Goal: Book appointment/travel/reservation

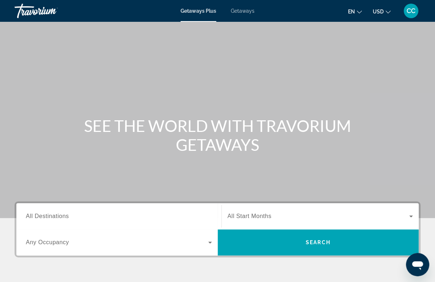
click at [196, 13] on span "Getaways Plus" at bounding box center [198, 11] width 36 height 6
click at [198, 12] on span "Getaways Plus" at bounding box center [198, 11] width 36 height 6
click at [40, 215] on span "All Destinations" at bounding box center [47, 216] width 43 height 6
click at [40, 215] on input "Destination All Destinations" at bounding box center [119, 217] width 186 height 9
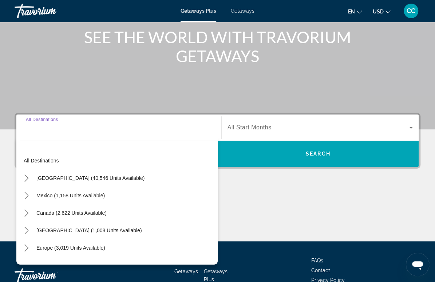
scroll to position [137, 0]
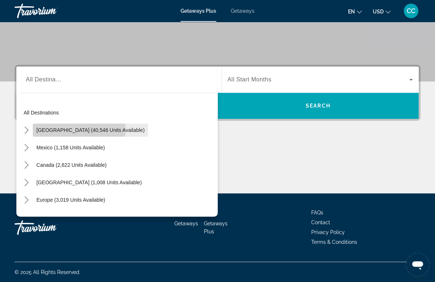
click at [58, 127] on span "[GEOGRAPHIC_DATA] (40,546 units available)" at bounding box center [90, 130] width 108 height 6
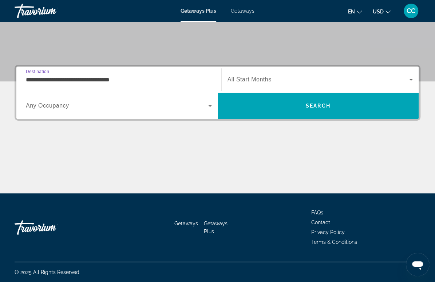
click at [80, 82] on input "**********" at bounding box center [119, 80] width 186 height 9
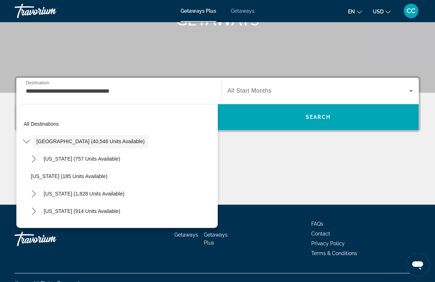
drag, startPoint x: 80, startPoint y: 82, endPoint x: 79, endPoint y: 98, distance: 16.0
click at [79, 98] on div "**********" at bounding box center [119, 91] width 186 height 21
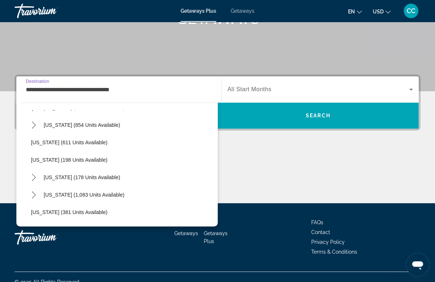
scroll to position [421, 0]
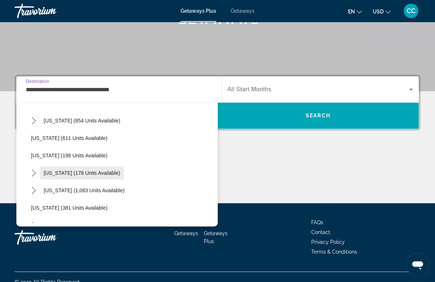
click at [56, 172] on span "[US_STATE] (178 units available)" at bounding box center [82, 173] width 76 height 6
type input "**********"
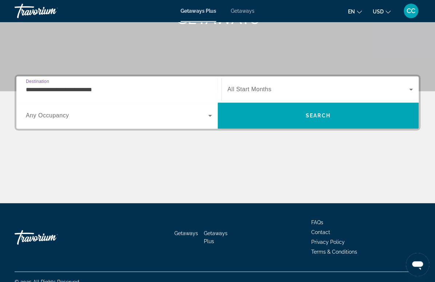
scroll to position [137, 0]
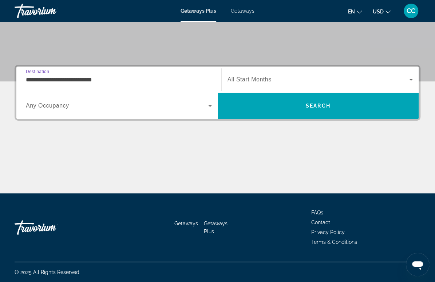
click at [252, 75] on div "Search widget" at bounding box center [320, 79] width 186 height 20
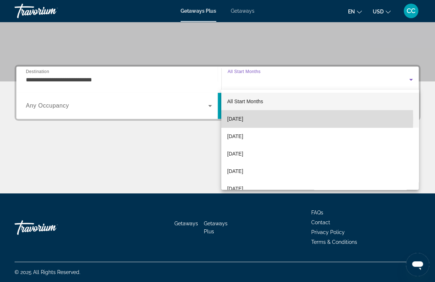
click at [243, 119] on span "[DATE]" at bounding box center [235, 119] width 16 height 9
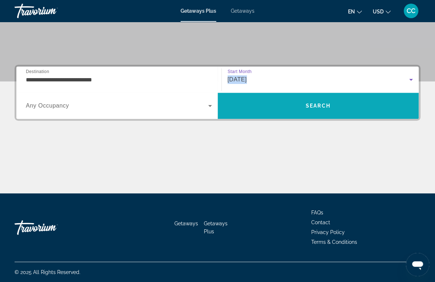
click at [254, 106] on span "Search" at bounding box center [318, 105] width 201 height 17
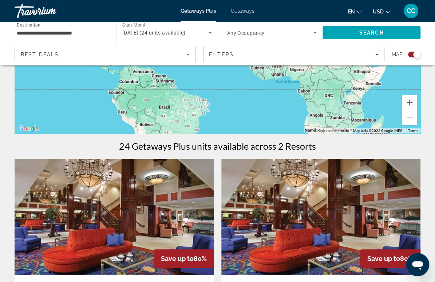
scroll to position [157, 0]
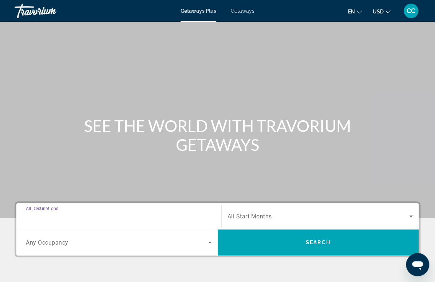
click at [74, 219] on input "Destination All Destinations" at bounding box center [119, 217] width 186 height 9
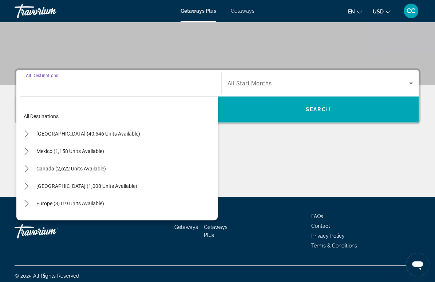
scroll to position [137, 0]
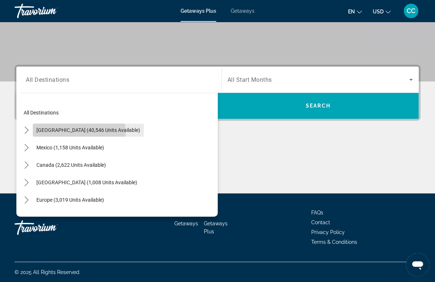
click at [60, 132] on span "[GEOGRAPHIC_DATA] (40,546 units available)" at bounding box center [88, 130] width 104 height 6
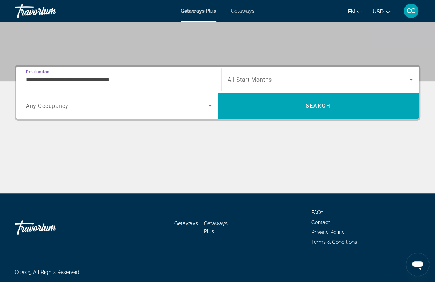
click at [72, 80] on input "**********" at bounding box center [119, 80] width 186 height 9
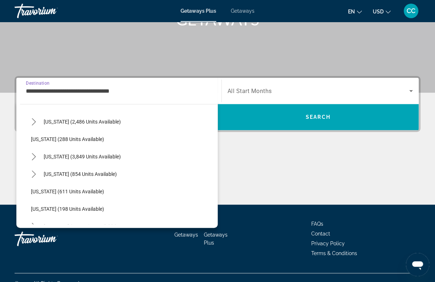
scroll to position [385, 0]
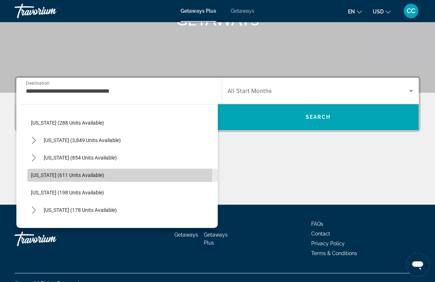
click at [68, 172] on span "[US_STATE] (611 units available)" at bounding box center [67, 175] width 73 height 6
type input "**********"
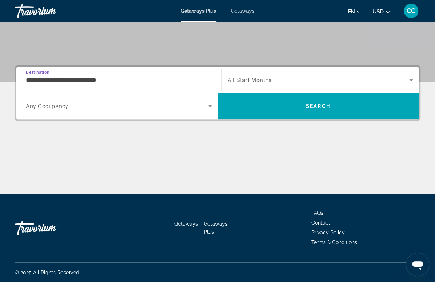
scroll to position [137, 0]
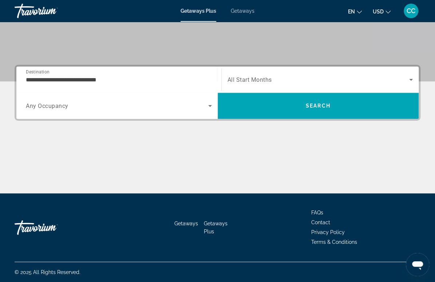
click at [250, 81] on span "All Start Months" at bounding box center [249, 79] width 44 height 7
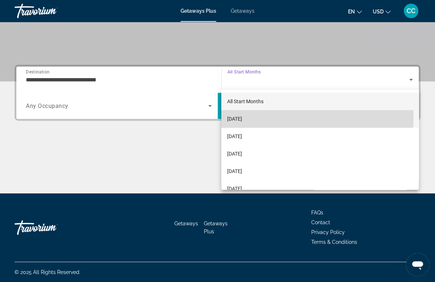
click at [242, 116] on span "[DATE]" at bounding box center [234, 119] width 15 height 9
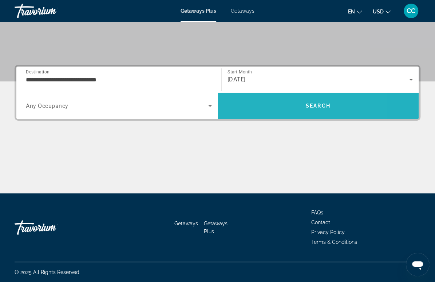
click at [265, 111] on span "Search" at bounding box center [318, 105] width 201 height 17
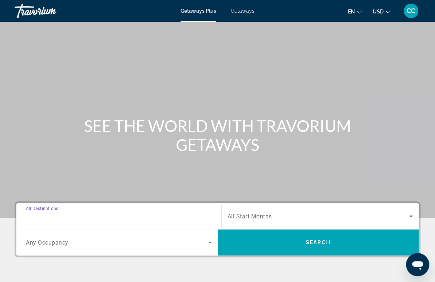
click at [108, 218] on input "Destination All Destinations" at bounding box center [119, 217] width 186 height 9
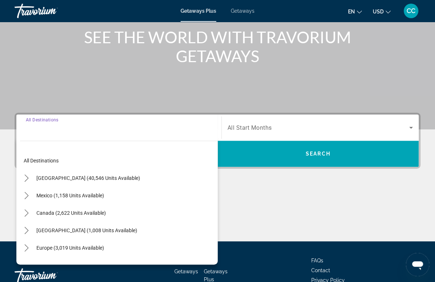
scroll to position [137, 0]
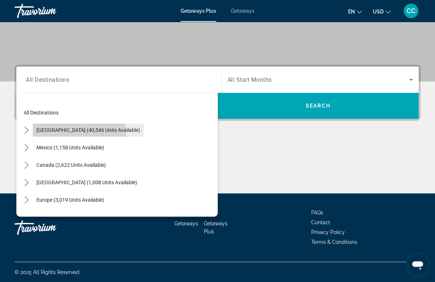
click at [70, 135] on span "Select destination: United States (40,546 units available)" at bounding box center [88, 130] width 111 height 17
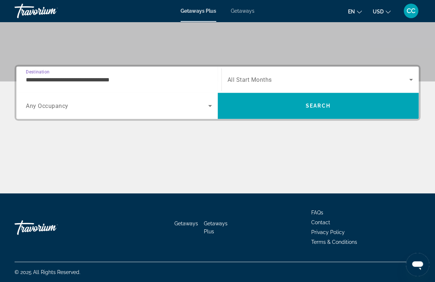
click at [72, 80] on input "**********" at bounding box center [119, 80] width 186 height 9
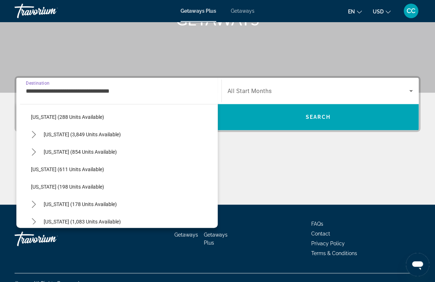
scroll to position [392, 0]
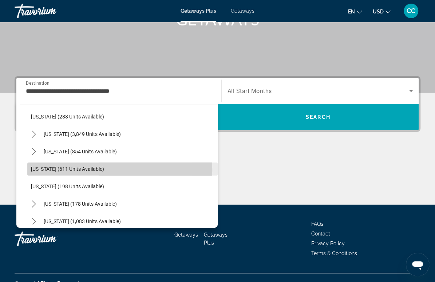
click at [63, 170] on span "[US_STATE] (611 units available)" at bounding box center [67, 169] width 73 height 6
type input "**********"
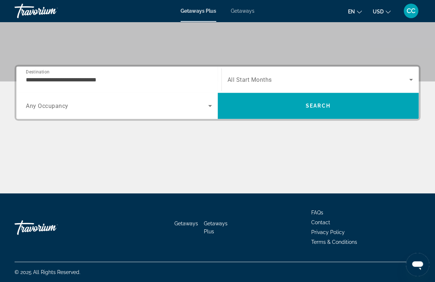
click at [238, 78] on span "All Start Months" at bounding box center [249, 79] width 44 height 7
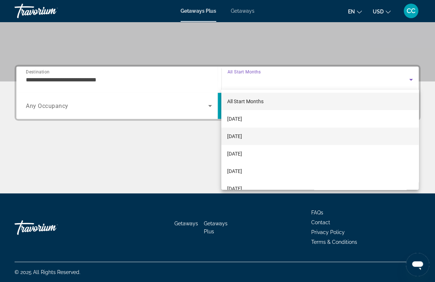
click at [242, 133] on span "[DATE]" at bounding box center [234, 136] width 15 height 9
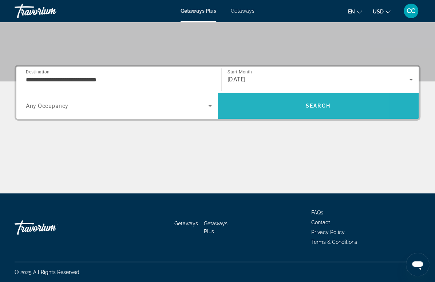
click at [265, 108] on span "Search" at bounding box center [318, 105] width 201 height 17
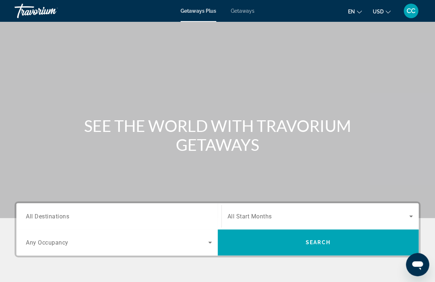
click at [88, 216] on input "Destination All Destinations" at bounding box center [119, 217] width 186 height 9
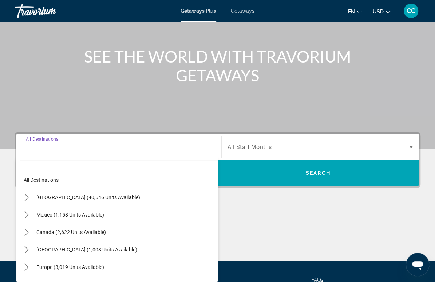
scroll to position [137, 0]
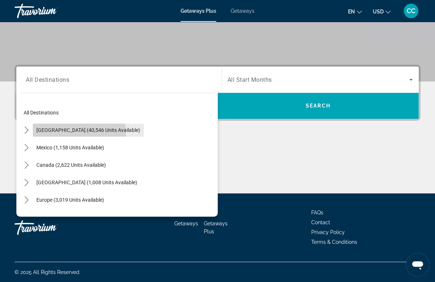
click at [49, 135] on span "Select destination: United States (40,546 units available)" at bounding box center [88, 130] width 111 height 17
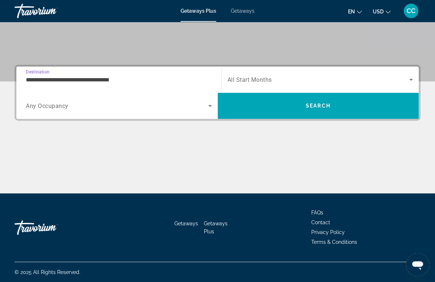
click at [74, 80] on input "**********" at bounding box center [119, 80] width 186 height 9
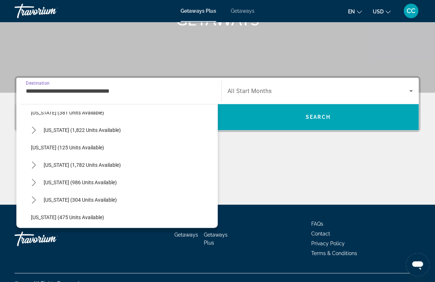
scroll to position [518, 0]
click at [84, 162] on span "[US_STATE] (1,782 units available)" at bounding box center [82, 165] width 77 height 6
type input "**********"
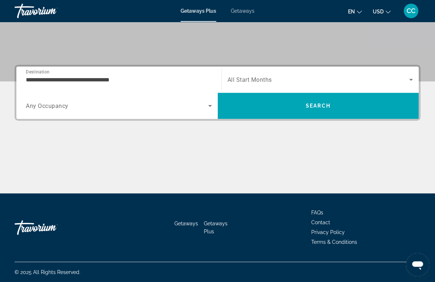
click at [260, 79] on span "All Start Months" at bounding box center [249, 79] width 44 height 7
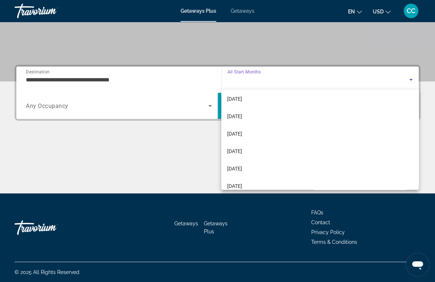
scroll to position [111, 0]
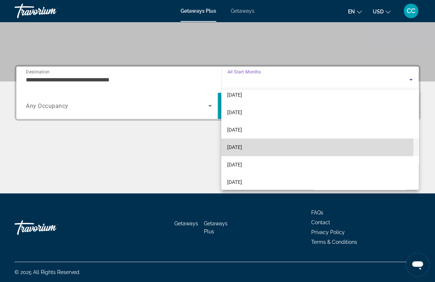
click at [259, 145] on mat-option "[DATE]" at bounding box center [319, 147] width 197 height 17
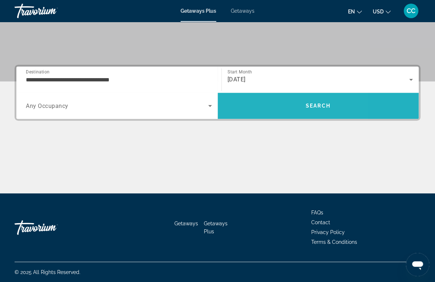
click at [255, 103] on span "Search" at bounding box center [318, 105] width 201 height 17
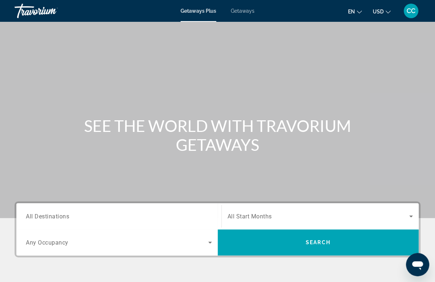
click at [63, 218] on span "All Destinations" at bounding box center [47, 216] width 43 height 7
click at [63, 218] on input "Destination All Destinations" at bounding box center [119, 217] width 186 height 9
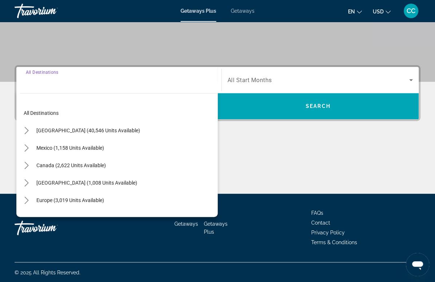
scroll to position [137, 0]
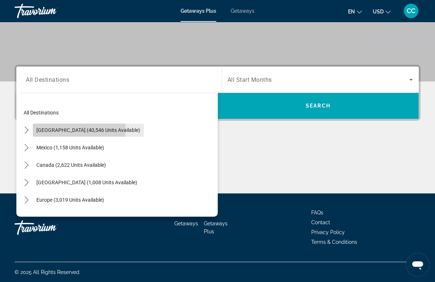
click at [57, 129] on span "[GEOGRAPHIC_DATA] (40,546 units available)" at bounding box center [88, 130] width 104 height 6
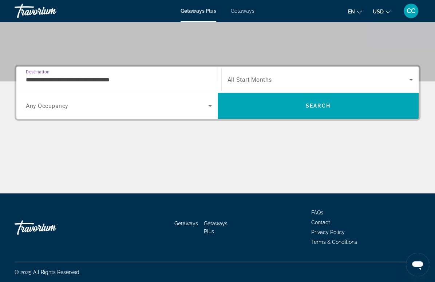
click at [52, 80] on input "**********" at bounding box center [119, 80] width 186 height 9
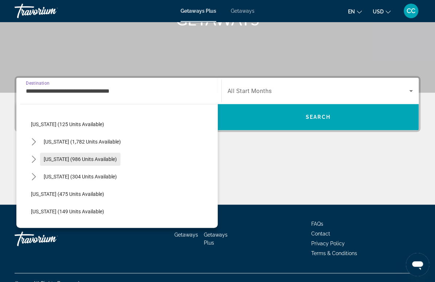
scroll to position [542, 0]
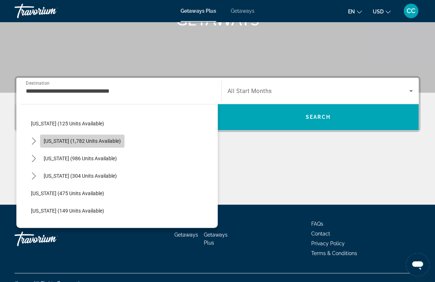
click at [67, 143] on span "[US_STATE] (1,782 units available)" at bounding box center [82, 141] width 77 height 6
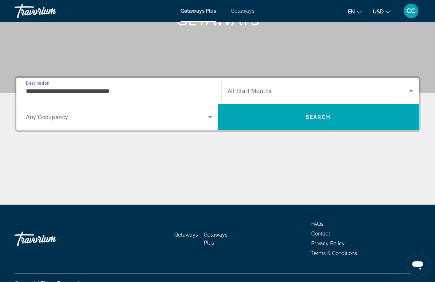
scroll to position [137, 0]
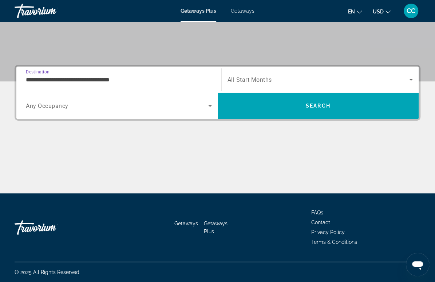
click at [75, 80] on input "**********" at bounding box center [119, 80] width 186 height 9
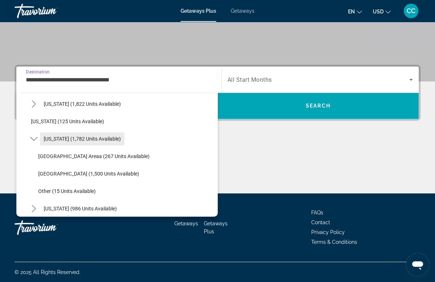
scroll to position [533, 0]
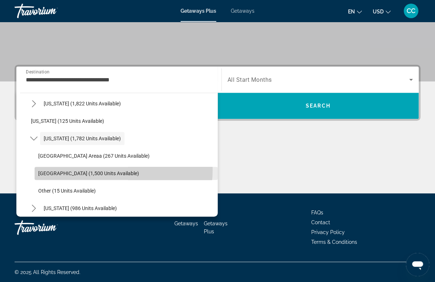
click at [78, 169] on span "Select destination: Myrtle Beach Area (1,500 units available)" at bounding box center [126, 173] width 183 height 17
type input "**********"
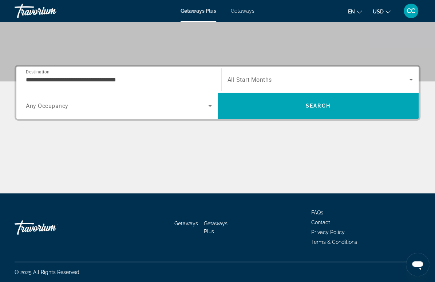
click at [245, 81] on span "All Start Months" at bounding box center [249, 79] width 44 height 7
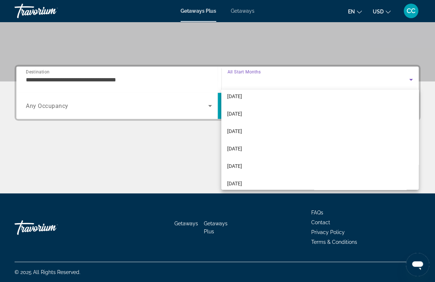
scroll to position [111, 0]
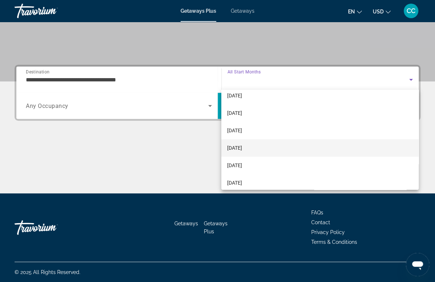
click at [251, 146] on mat-option "[DATE]" at bounding box center [319, 147] width 197 height 17
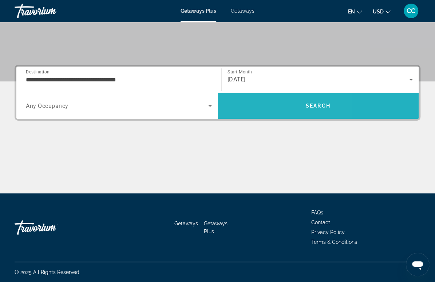
click at [247, 99] on span "Search" at bounding box center [318, 105] width 201 height 17
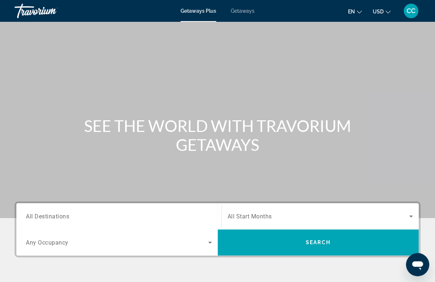
click at [65, 217] on span "All Destinations" at bounding box center [47, 216] width 43 height 7
click at [65, 217] on input "Destination All Destinations" at bounding box center [119, 217] width 186 height 9
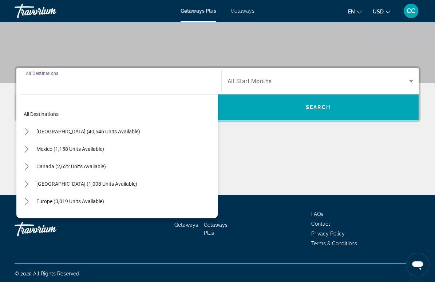
scroll to position [137, 0]
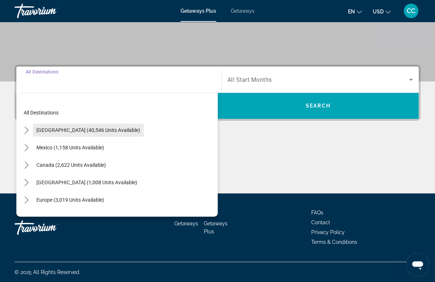
click at [51, 131] on span "[GEOGRAPHIC_DATA] (40,546 units available)" at bounding box center [88, 130] width 104 height 6
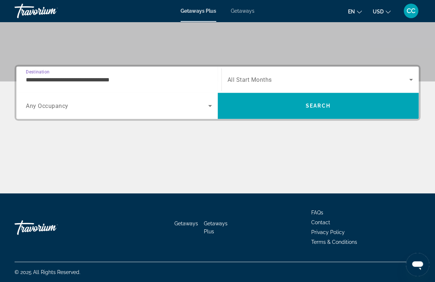
click at [74, 79] on input "**********" at bounding box center [119, 80] width 186 height 9
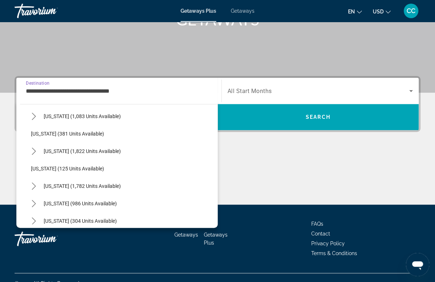
scroll to position [497, 0]
click at [83, 183] on span "[US_STATE] (1,782 units available)" at bounding box center [82, 186] width 77 height 6
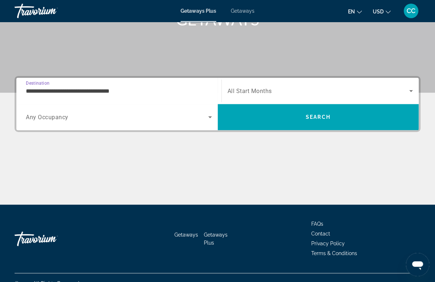
scroll to position [137, 0]
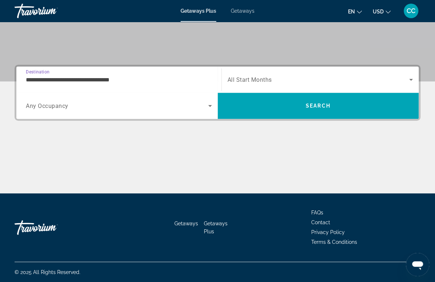
click at [83, 81] on input "**********" at bounding box center [119, 80] width 186 height 9
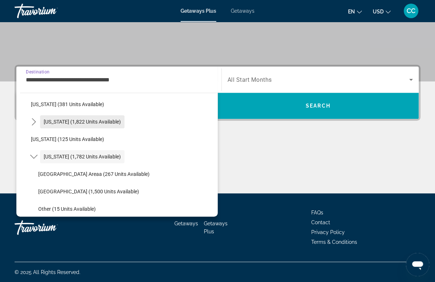
scroll to position [552, 0]
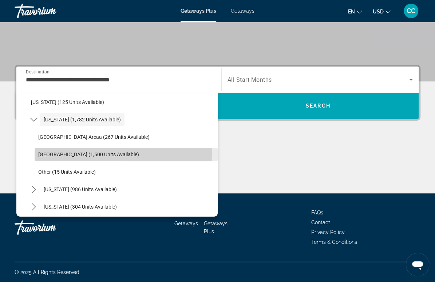
click at [76, 153] on span "[GEOGRAPHIC_DATA] (1,500 units available)" at bounding box center [88, 155] width 101 height 6
type input "**********"
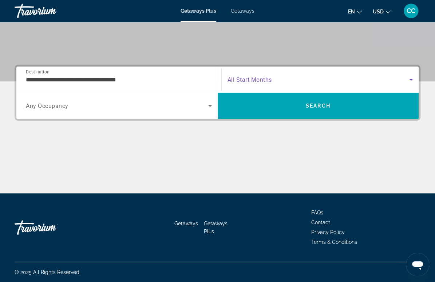
click at [290, 79] on span "Search widget" at bounding box center [318, 79] width 182 height 9
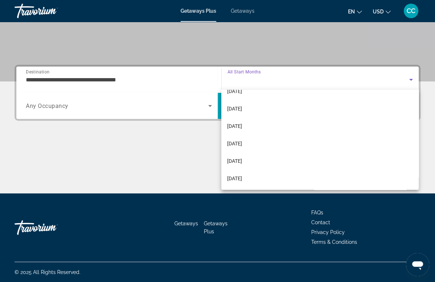
scroll to position [99, 0]
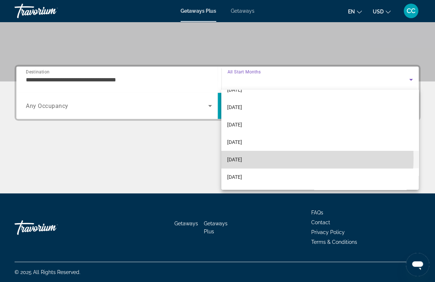
click at [267, 158] on mat-option "[DATE]" at bounding box center [319, 159] width 197 height 17
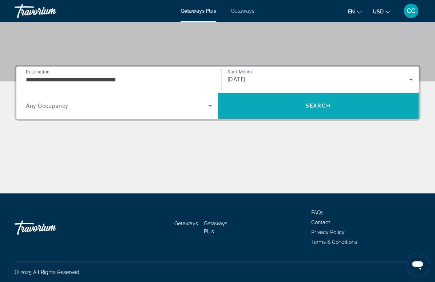
click at [277, 107] on span "Search" at bounding box center [318, 105] width 201 height 17
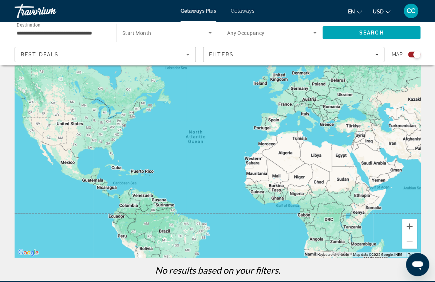
scroll to position [33, 0]
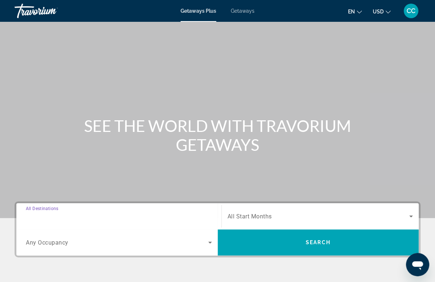
click at [77, 218] on input "Destination All Destinations" at bounding box center [119, 217] width 186 height 9
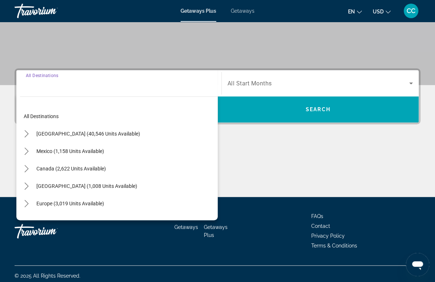
scroll to position [137, 0]
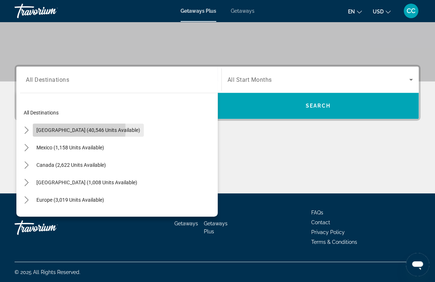
click at [61, 130] on span "[GEOGRAPHIC_DATA] (40,546 units available)" at bounding box center [88, 130] width 104 height 6
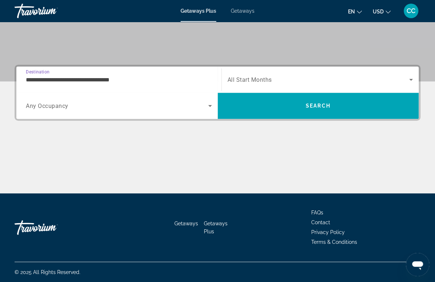
click at [95, 79] on input "**********" at bounding box center [119, 80] width 186 height 9
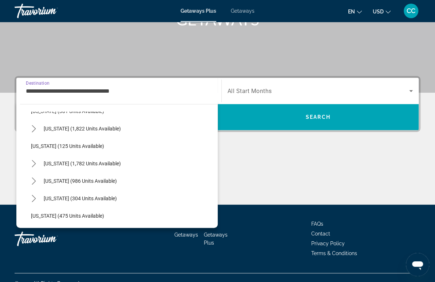
scroll to position [520, 0]
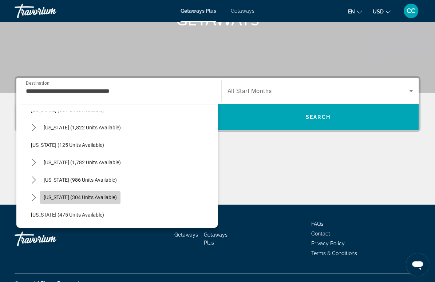
click at [80, 194] on span "Select destination: Texas (304 units available)" at bounding box center [80, 197] width 80 height 17
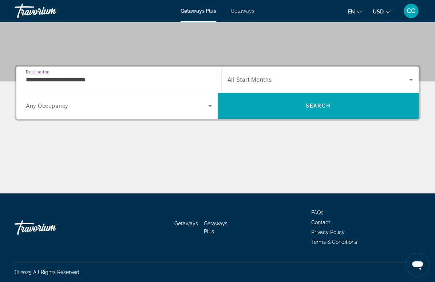
click at [55, 78] on input "**********" at bounding box center [119, 80] width 186 height 9
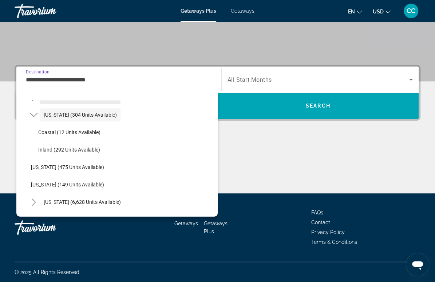
scroll to position [591, 0]
drag, startPoint x: 91, startPoint y: 138, endPoint x: 122, endPoint y: 133, distance: 31.2
click at [122, 133] on span "Select destination: Coastal (12 units available)" at bounding box center [126, 132] width 183 height 17
type input "**********"
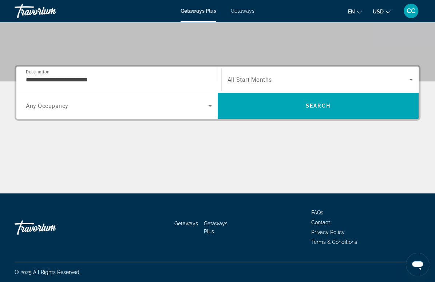
drag, startPoint x: 239, startPoint y: 79, endPoint x: 206, endPoint y: 159, distance: 87.0
drag, startPoint x: 206, startPoint y: 159, endPoint x: 338, endPoint y: 146, distance: 132.7
drag, startPoint x: 338, startPoint y: 146, endPoint x: 278, endPoint y: 83, distance: 87.3
click at [278, 83] on span "Search widget" at bounding box center [318, 79] width 182 height 9
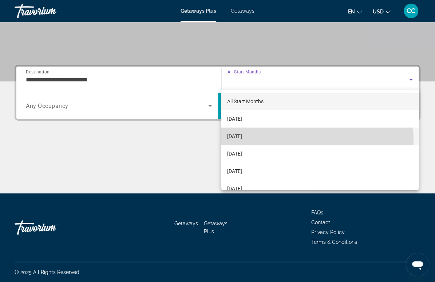
click at [254, 137] on mat-option "[DATE]" at bounding box center [319, 136] width 197 height 17
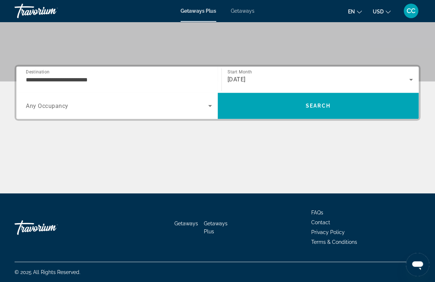
click at [254, 137] on div "**********" at bounding box center [217, 129] width 435 height 129
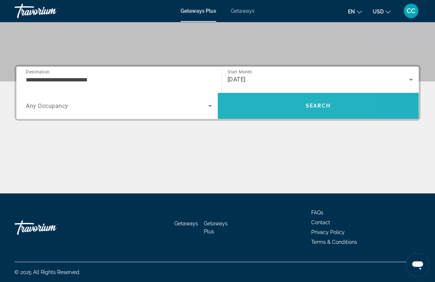
click at [259, 104] on span "Search" at bounding box center [318, 105] width 201 height 17
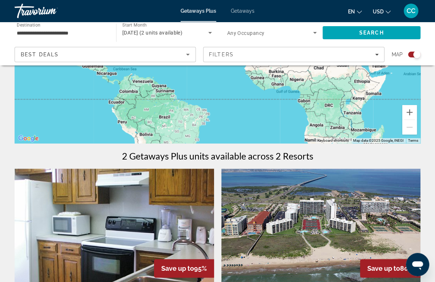
scroll to position [148, 0]
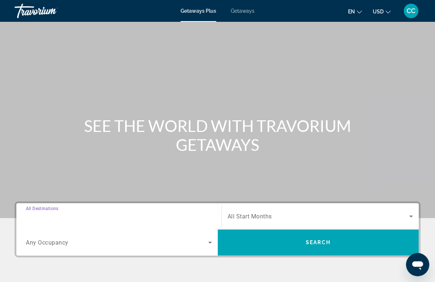
click at [89, 215] on input "Destination All Destinations" at bounding box center [119, 217] width 186 height 9
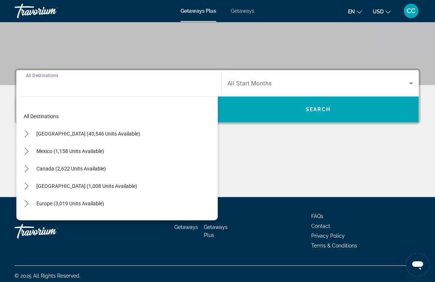
scroll to position [137, 0]
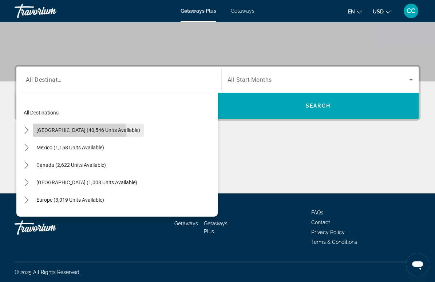
click at [51, 136] on span "Select destination: United States (40,546 units available)" at bounding box center [88, 130] width 111 height 17
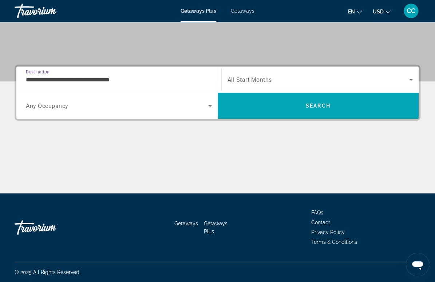
click at [62, 79] on input "**********" at bounding box center [119, 80] width 186 height 9
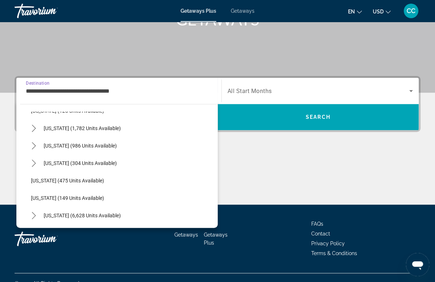
scroll to position [555, 0]
click at [63, 161] on span "[US_STATE] (304 units available)" at bounding box center [80, 163] width 73 height 6
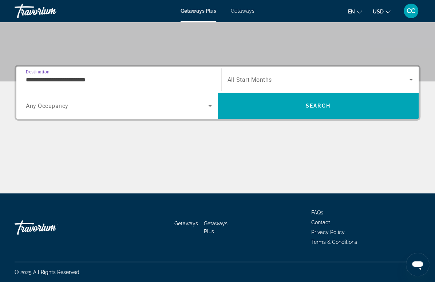
click at [59, 80] on input "**********" at bounding box center [119, 80] width 186 height 9
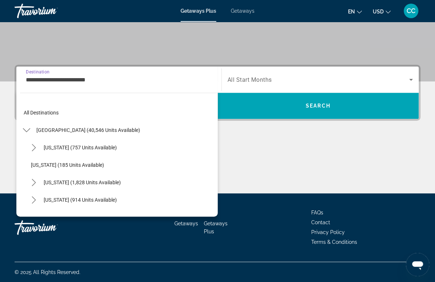
scroll to position [550, 0]
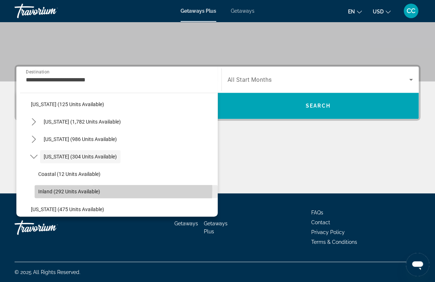
click at [60, 189] on span "Inland (292 units available)" at bounding box center [69, 192] width 62 height 6
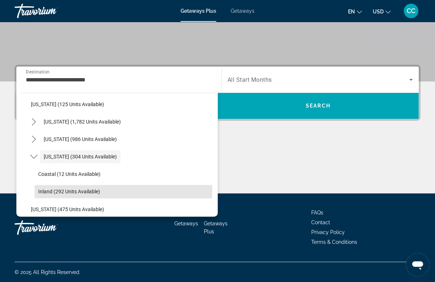
type input "**********"
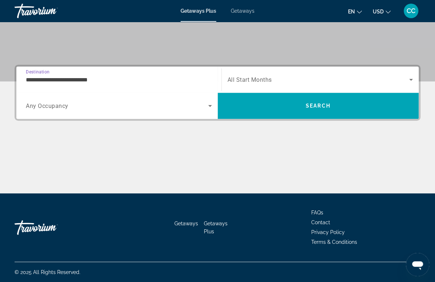
click at [242, 81] on span "All Start Months" at bounding box center [249, 79] width 44 height 7
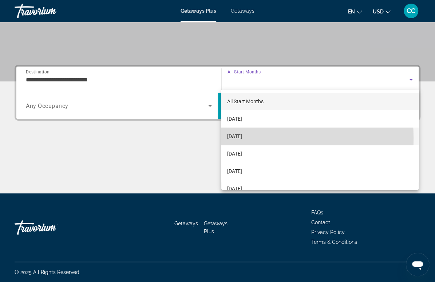
click at [240, 138] on span "[DATE]" at bounding box center [234, 136] width 15 height 9
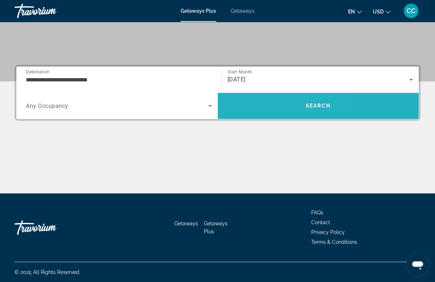
click at [247, 111] on span "Search" at bounding box center [318, 105] width 201 height 17
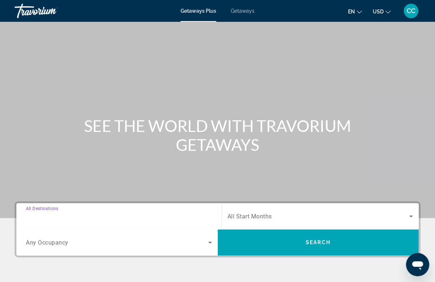
click at [84, 217] on input "Destination All Destinations" at bounding box center [119, 217] width 186 height 9
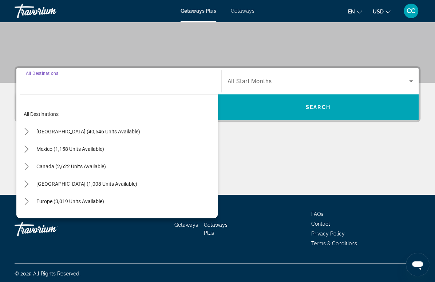
scroll to position [137, 0]
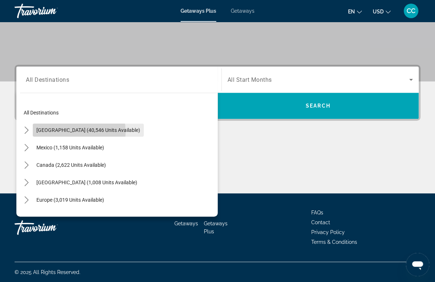
click at [58, 132] on span "[GEOGRAPHIC_DATA] (40,546 units available)" at bounding box center [88, 130] width 104 height 6
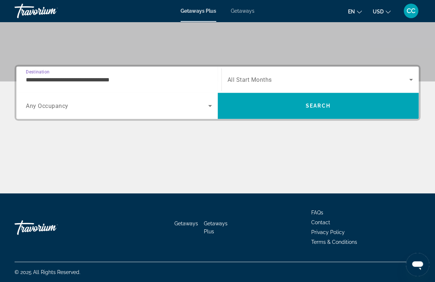
click at [73, 79] on input "**********" at bounding box center [119, 80] width 186 height 9
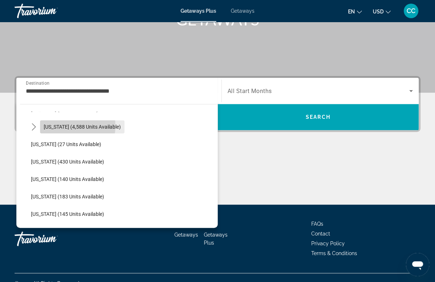
click at [62, 126] on span "[US_STATE] (4,588 units available)" at bounding box center [82, 127] width 77 height 6
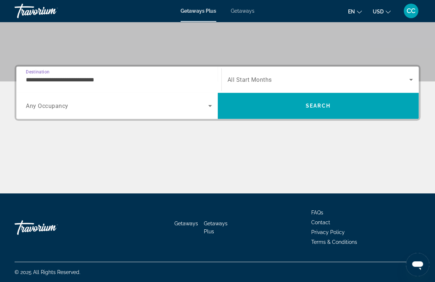
click at [57, 79] on input "**********" at bounding box center [119, 80] width 186 height 9
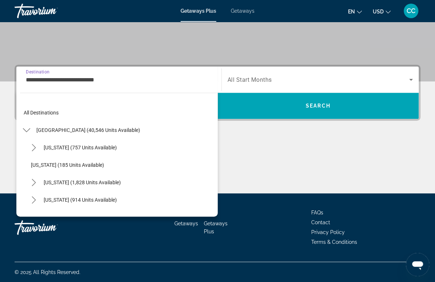
scroll to position [96, 0]
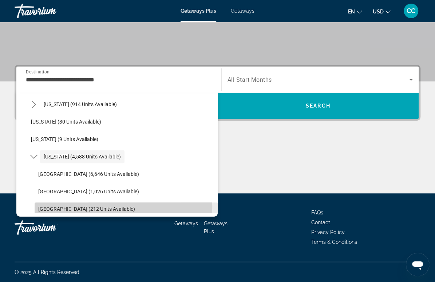
click at [57, 206] on span "[GEOGRAPHIC_DATA] (212 units available)" at bounding box center [86, 209] width 97 height 6
type input "**********"
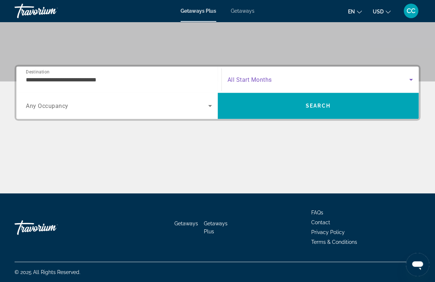
click at [410, 79] on icon "Search widget" at bounding box center [411, 80] width 4 height 2
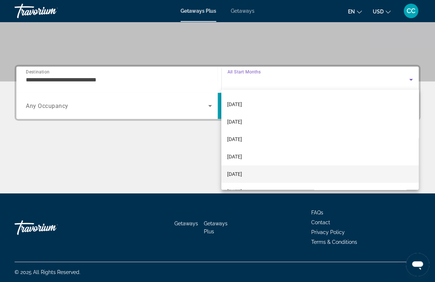
scroll to position [150, 0]
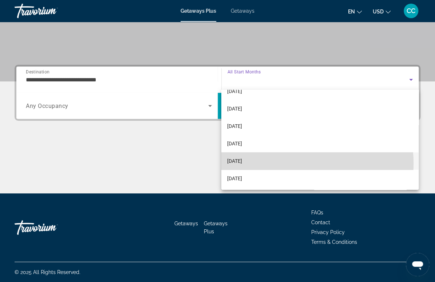
click at [292, 163] on mat-option "[DATE]" at bounding box center [319, 160] width 197 height 17
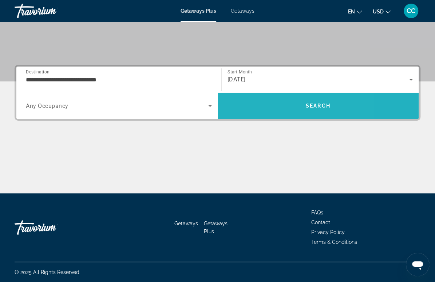
click at [258, 100] on span "Search" at bounding box center [318, 105] width 201 height 17
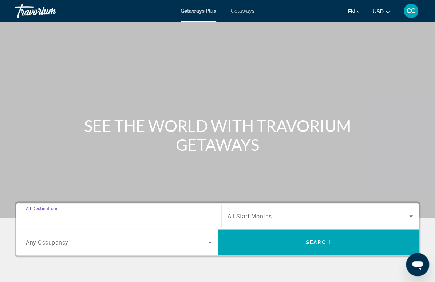
click at [111, 220] on input "Destination All Destinations" at bounding box center [119, 217] width 186 height 9
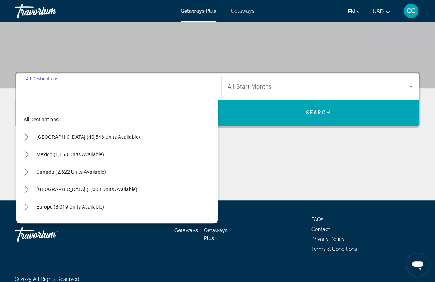
scroll to position [137, 0]
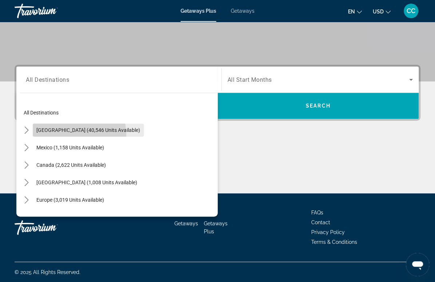
click at [73, 135] on span "Select destination: United States (40,546 units available)" at bounding box center [88, 130] width 111 height 17
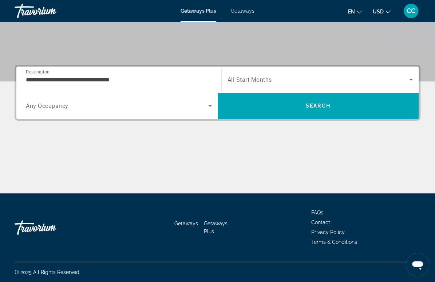
click at [237, 85] on div "Search widget" at bounding box center [320, 79] width 186 height 20
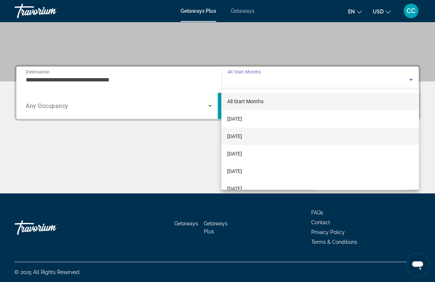
click at [239, 135] on span "[DATE]" at bounding box center [234, 136] width 15 height 9
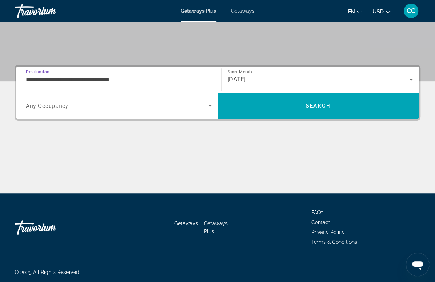
click at [105, 79] on input "**********" at bounding box center [119, 80] width 186 height 9
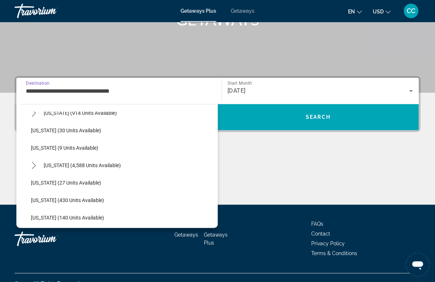
scroll to position [98, 0]
click at [79, 170] on span "Select destination: Florida (4,588 units available)" at bounding box center [82, 165] width 84 height 17
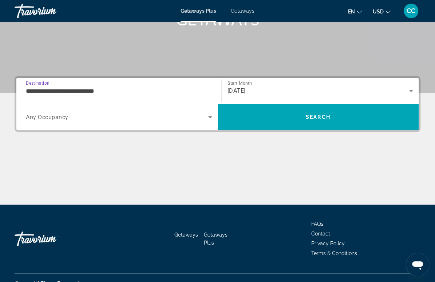
scroll to position [137, 0]
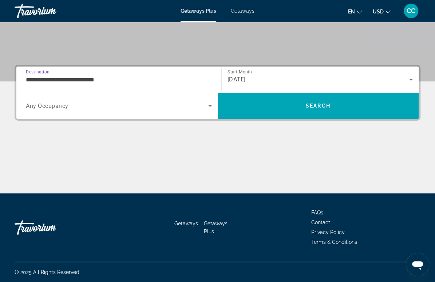
click at [68, 80] on input "**********" at bounding box center [119, 80] width 186 height 9
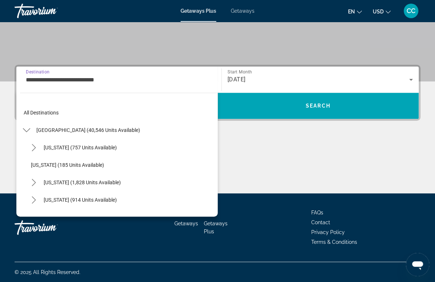
scroll to position [96, 0]
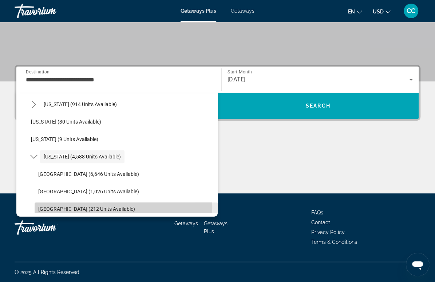
click at [65, 207] on span "[GEOGRAPHIC_DATA] (212 units available)" at bounding box center [86, 209] width 97 height 6
type input "**********"
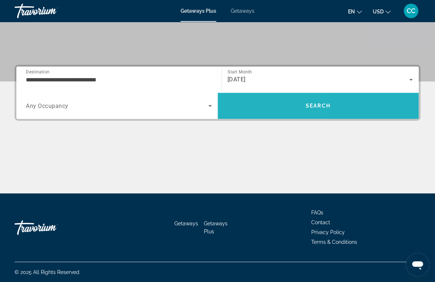
click at [235, 110] on span "Search" at bounding box center [318, 105] width 201 height 17
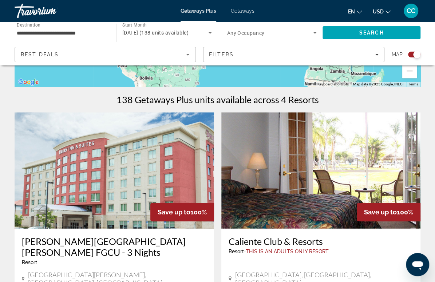
scroll to position [203, 0]
